Goal: Book appointment/travel/reservation

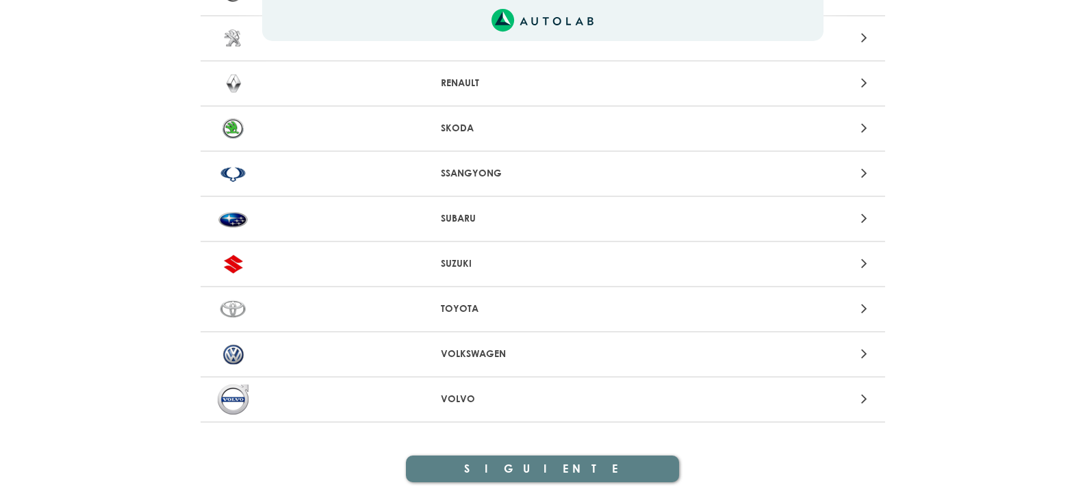
scroll to position [1410, 0]
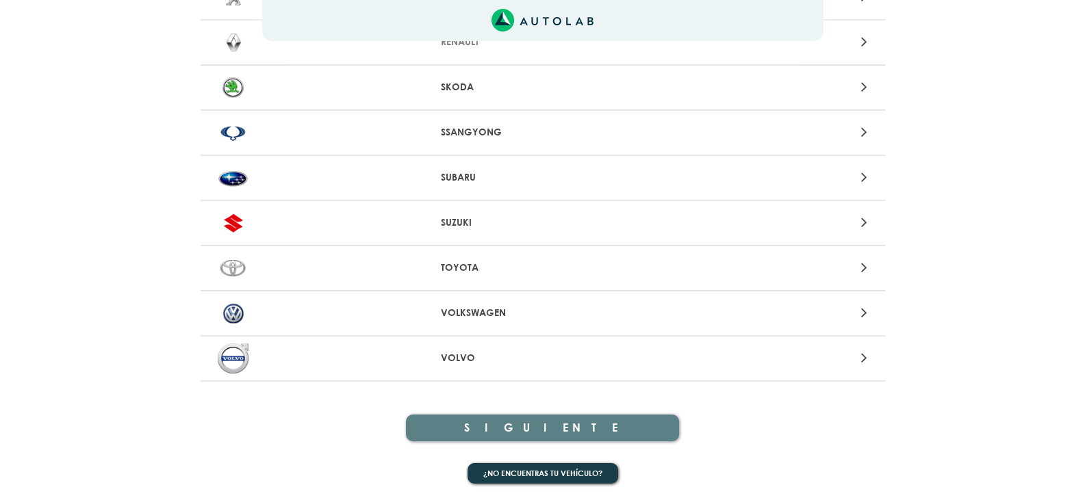
click at [578, 309] on p "VOLKSWAGEN" at bounding box center [542, 313] width 203 height 14
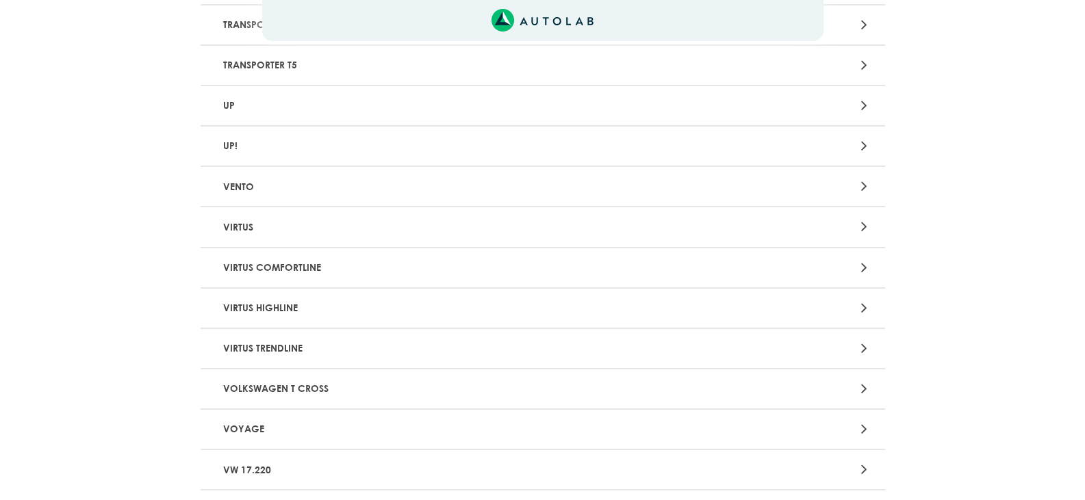
scroll to position [2532, 0]
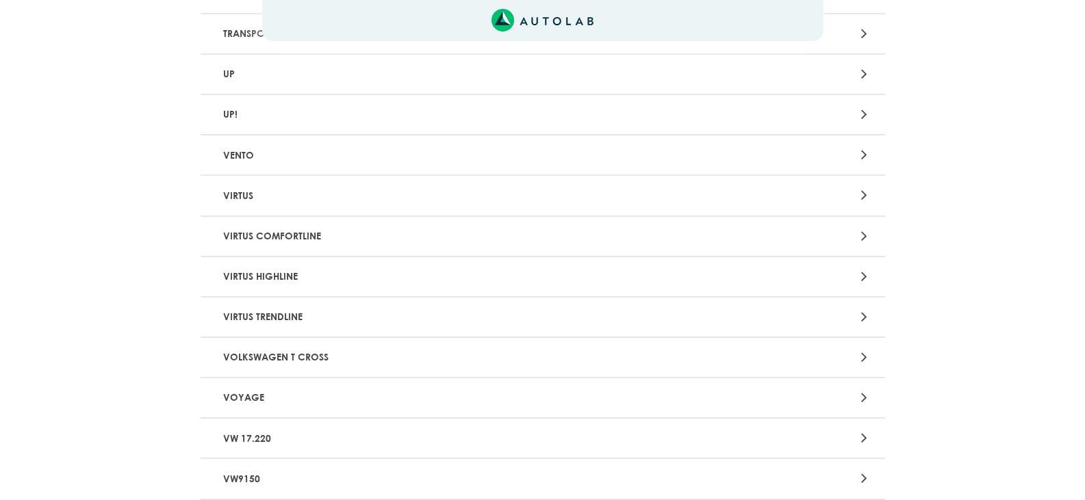
click at [523, 394] on p "VOYAGE" at bounding box center [431, 397] width 426 height 25
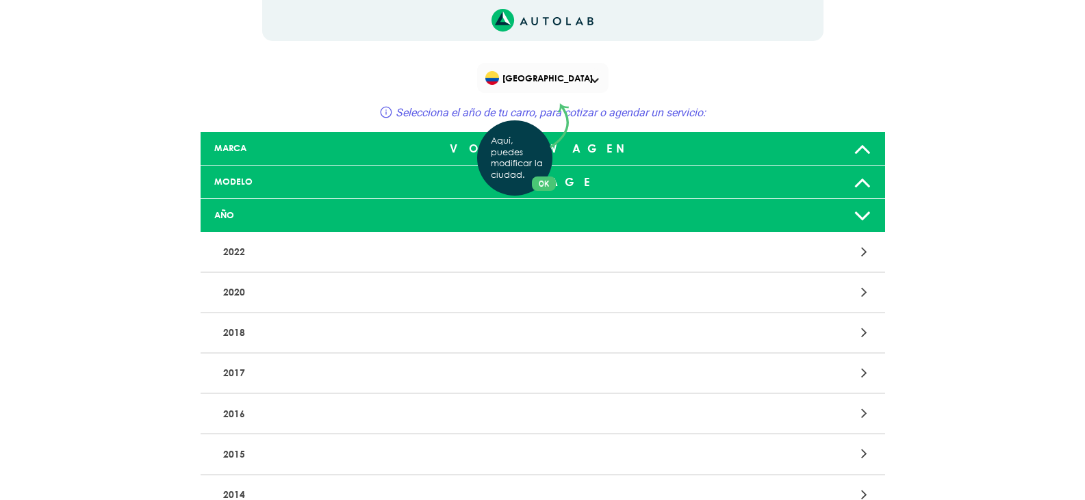
click at [716, 255] on div "Aquí, puedes modificar la ciudad. OK .aex,.bex{fill:none!important;stroke:#50c4…" at bounding box center [542, 250] width 1085 height 500
click at [240, 245] on p "2022" at bounding box center [431, 252] width 426 height 25
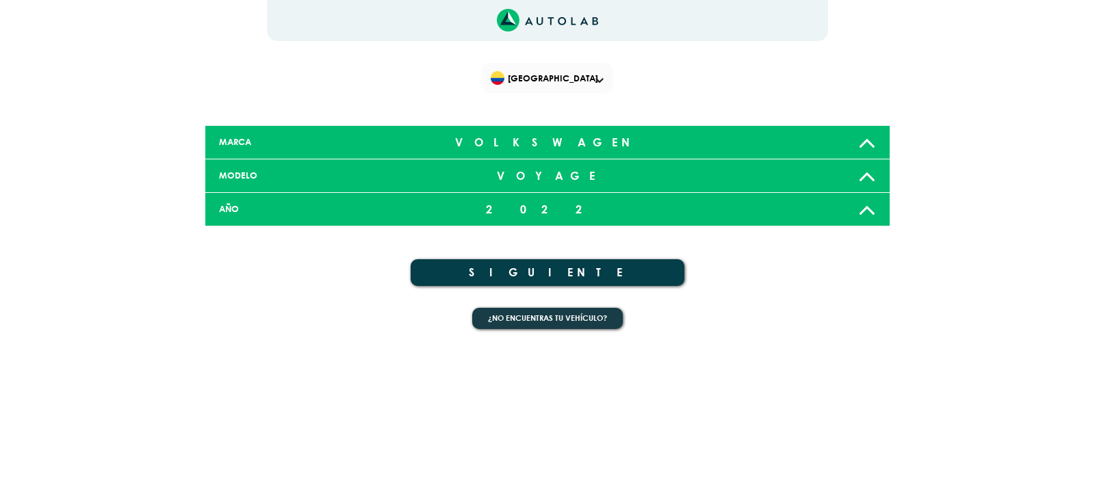
click at [503, 263] on button "SIGUIENTE" at bounding box center [548, 272] width 274 height 27
